Goal: Task Accomplishment & Management: Manage account settings

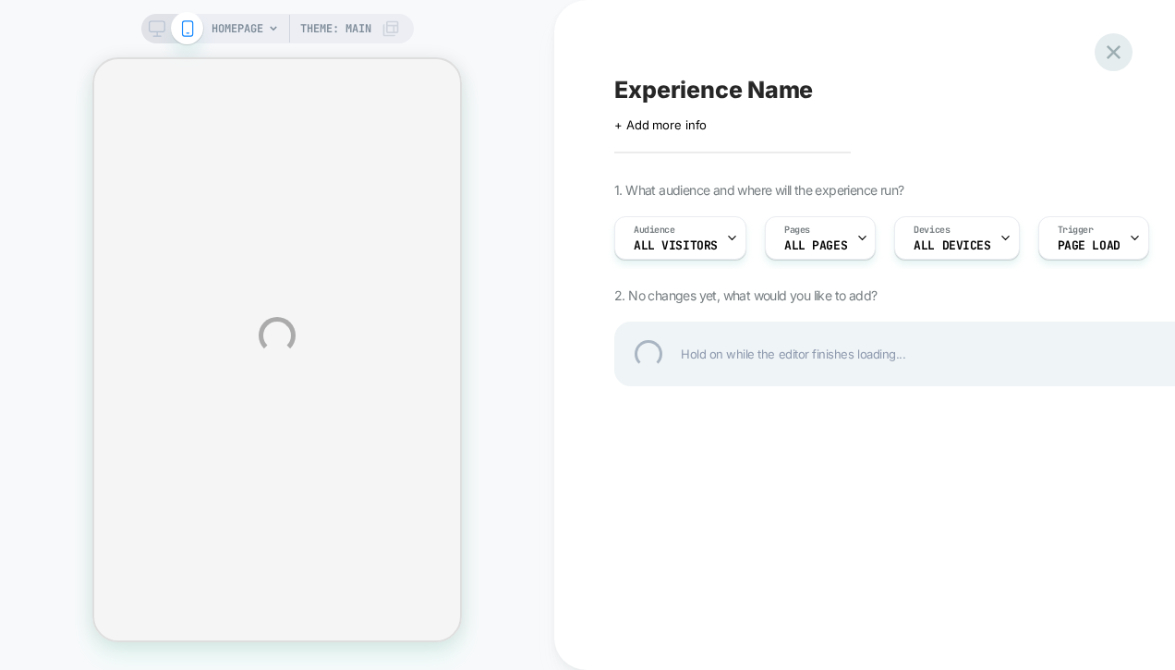
click at [1110, 51] on div at bounding box center [1113, 52] width 38 height 38
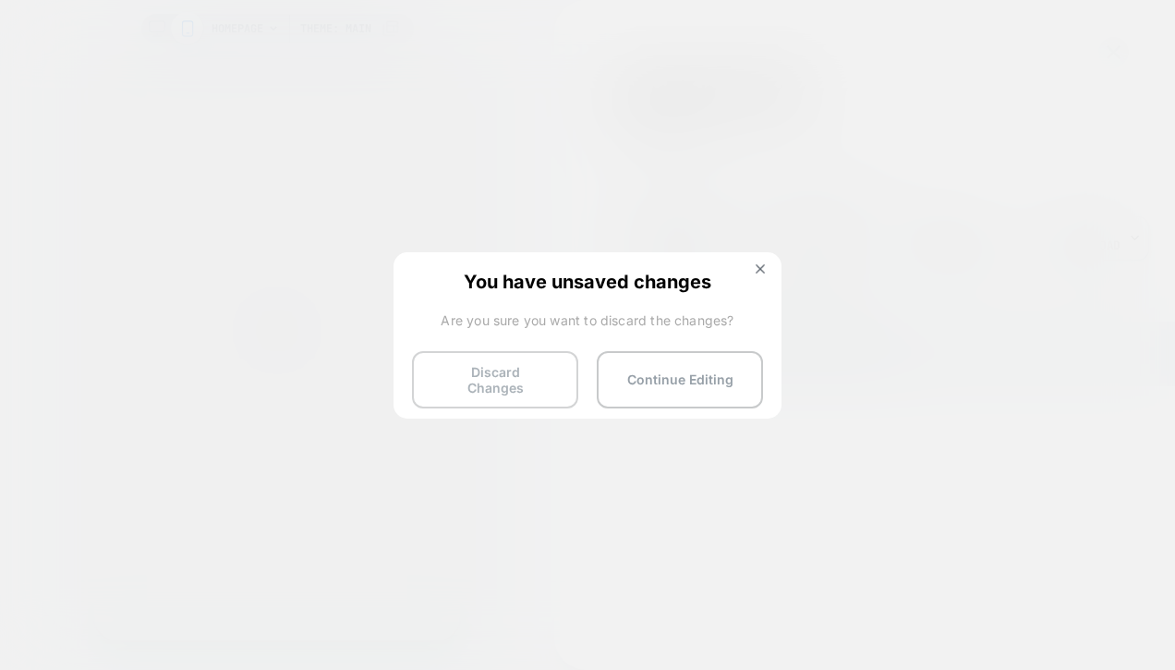
click at [513, 385] on button "Discard Changes" at bounding box center [495, 379] width 166 height 57
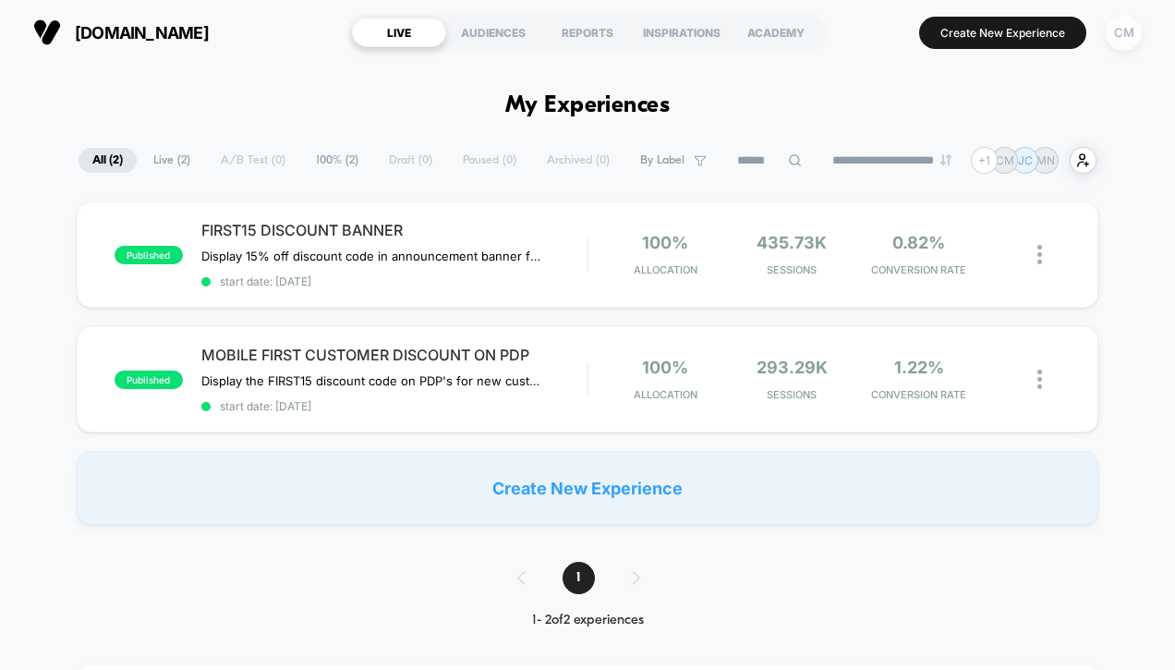
click at [1115, 39] on div "CM" at bounding box center [1123, 33] width 36 height 36
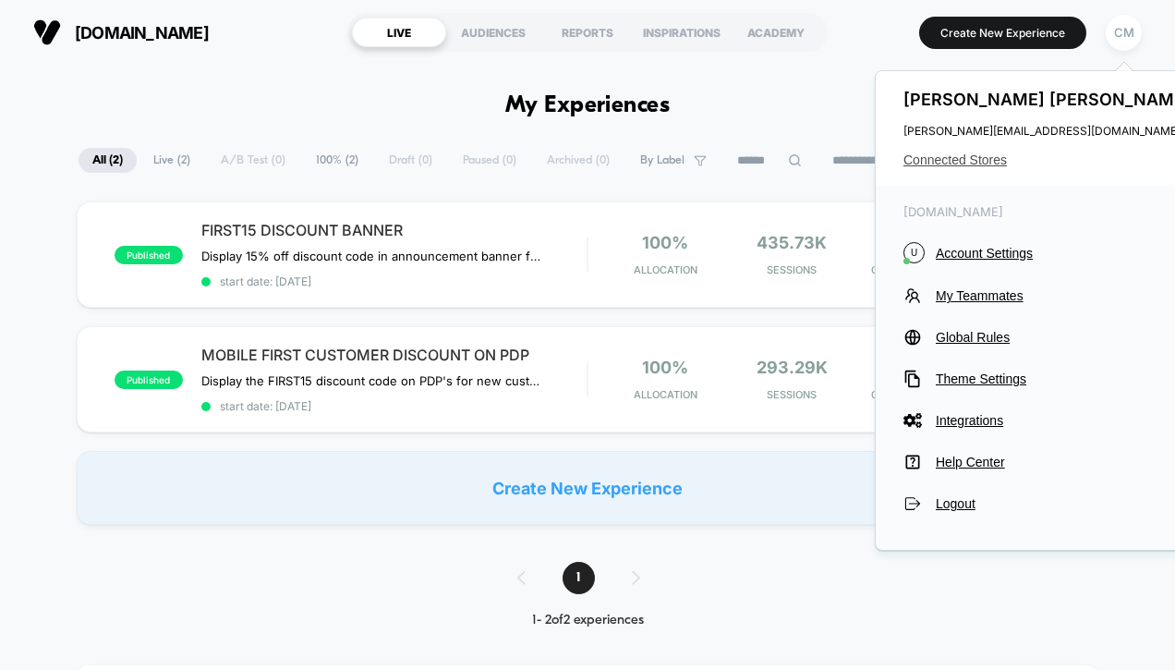
click at [972, 156] on span "Connected Stores" at bounding box center [1049, 159] width 292 height 15
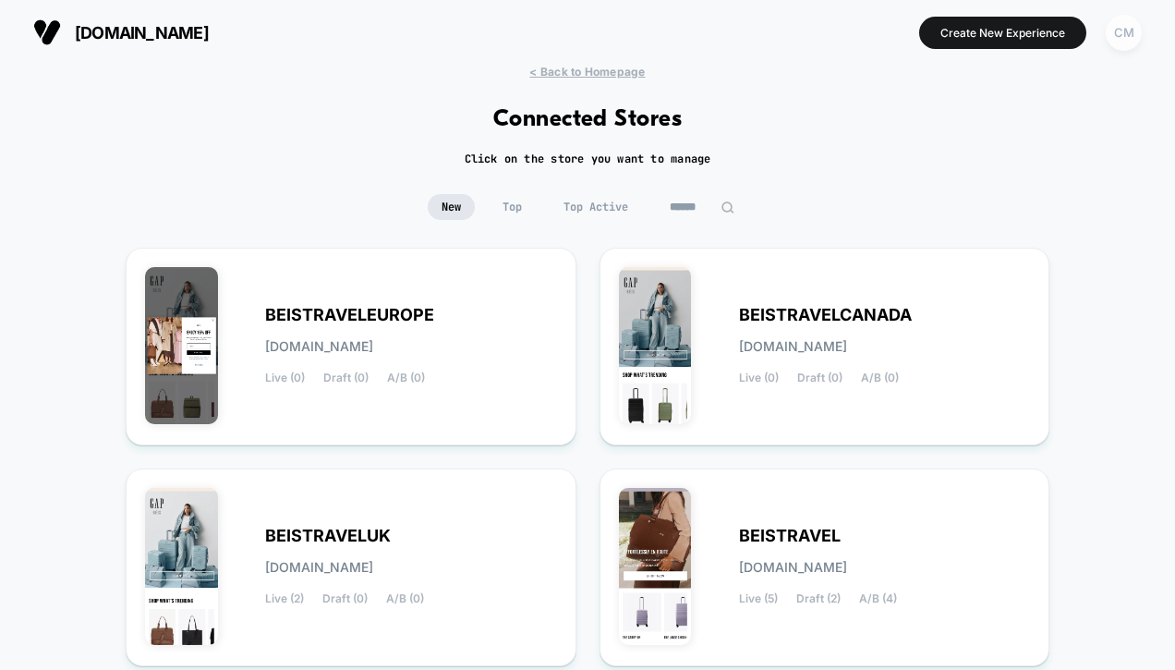
click at [1127, 32] on div "CM" at bounding box center [1123, 33] width 36 height 36
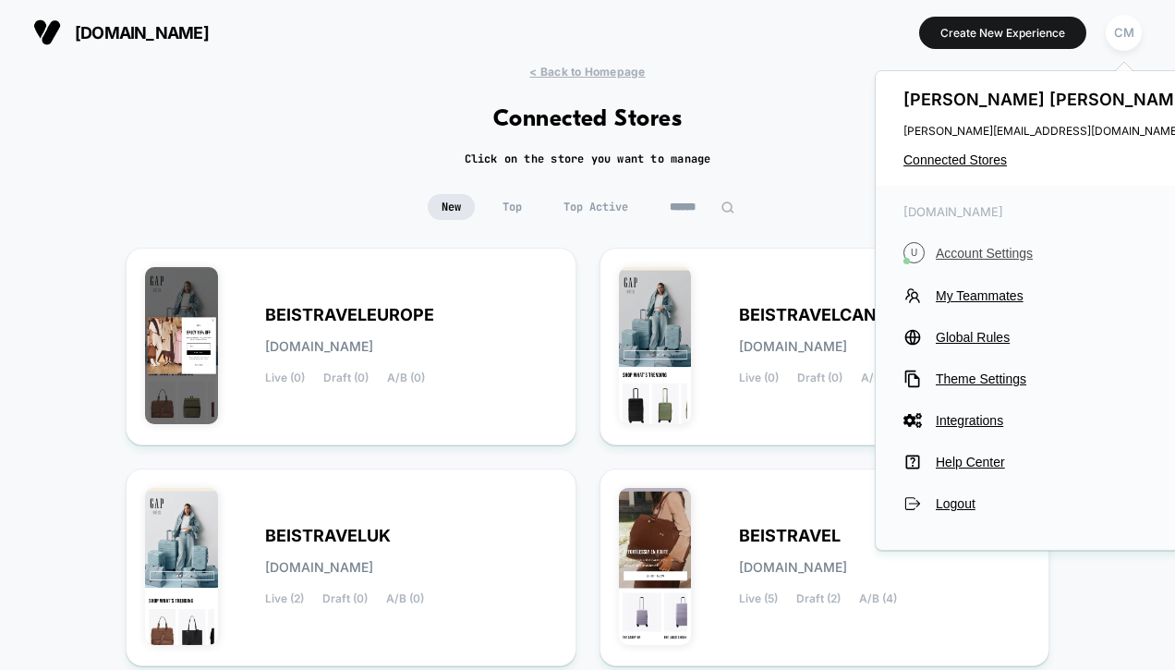
click at [968, 254] on span "Account Settings" at bounding box center [1066, 253] width 260 height 15
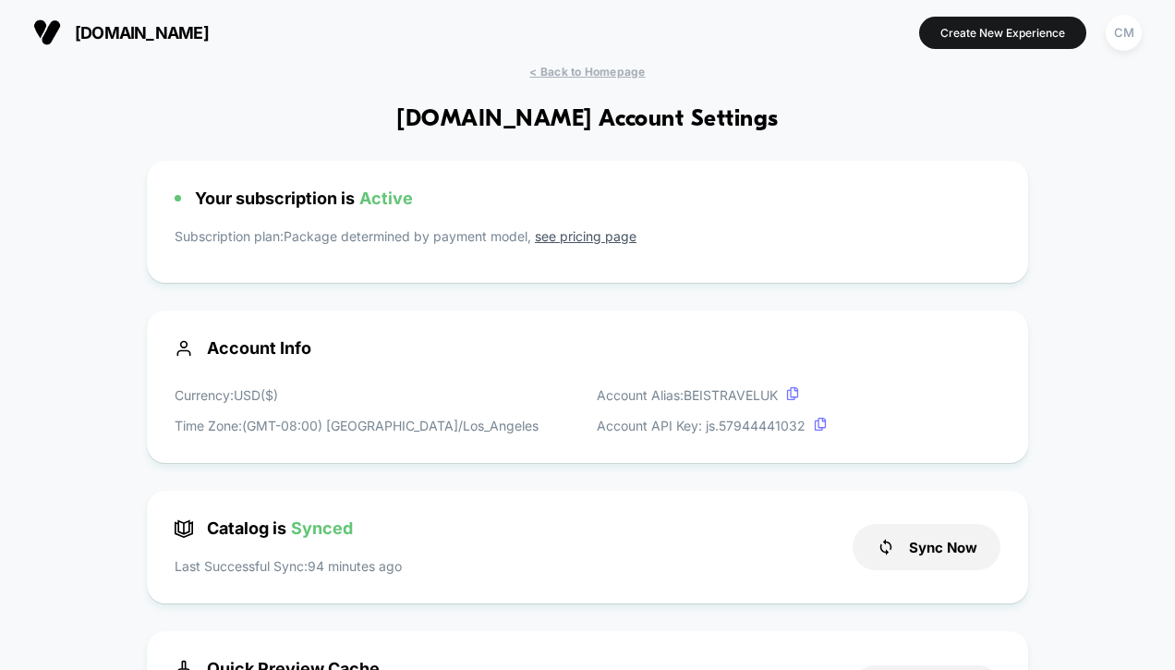
scroll to position [249, 0]
click at [564, 240] on link "see pricing page" at bounding box center [586, 236] width 102 height 16
